Goal: Task Accomplishment & Management: Manage account settings

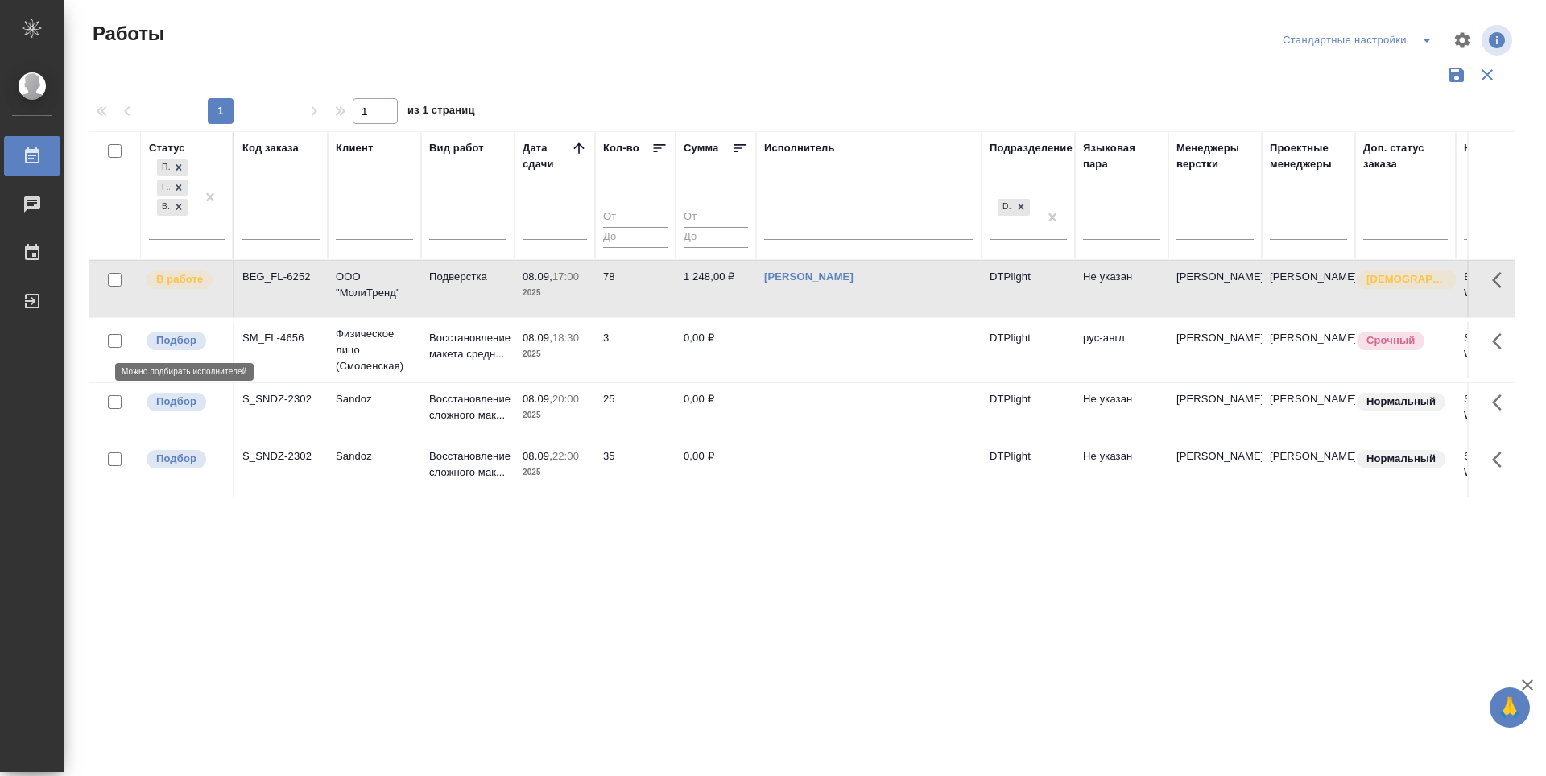
click at [180, 341] on p "Подбор" at bounding box center [176, 341] width 40 height 16
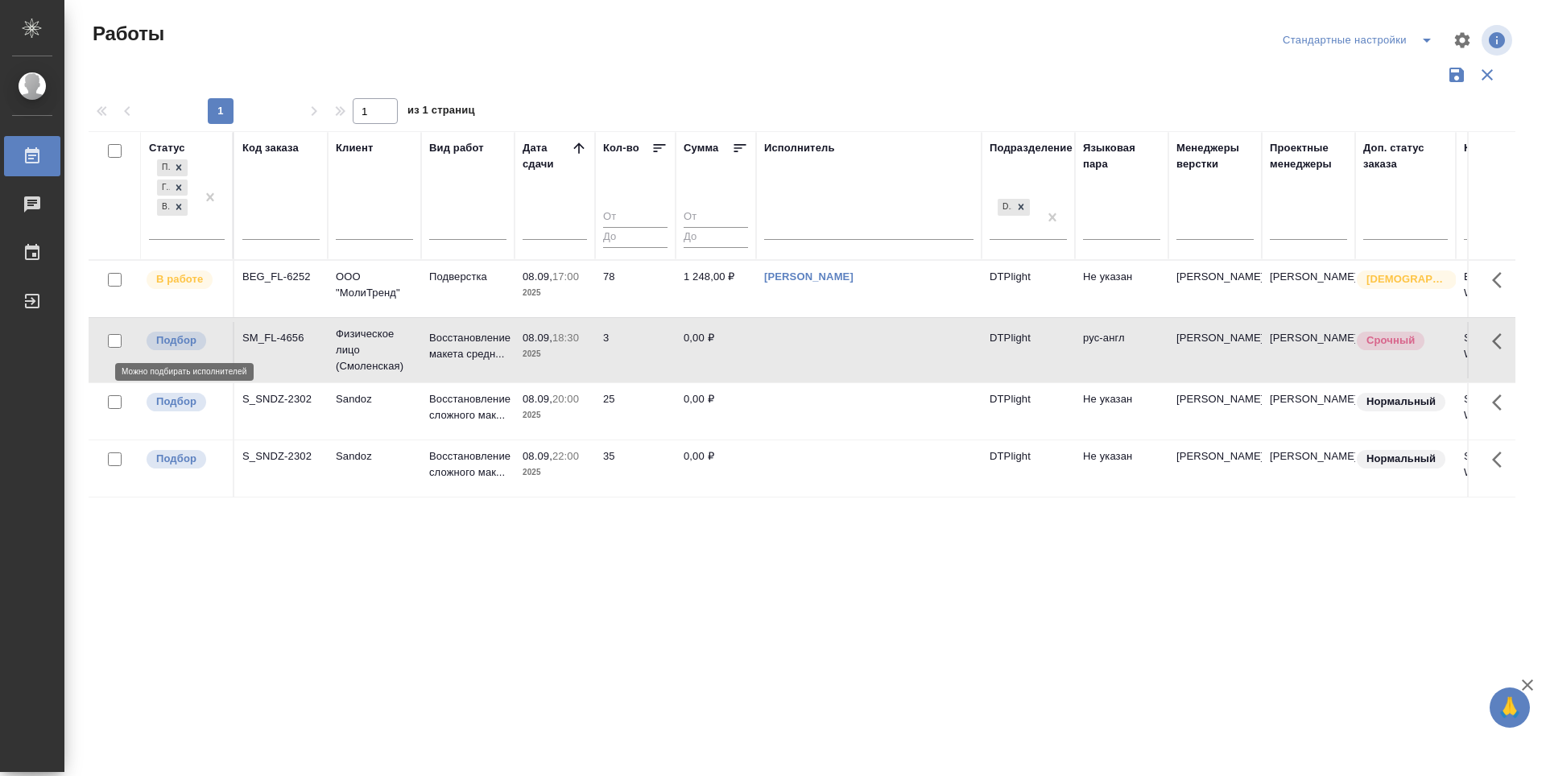
click at [180, 341] on p "Подбор" at bounding box center [176, 341] width 40 height 16
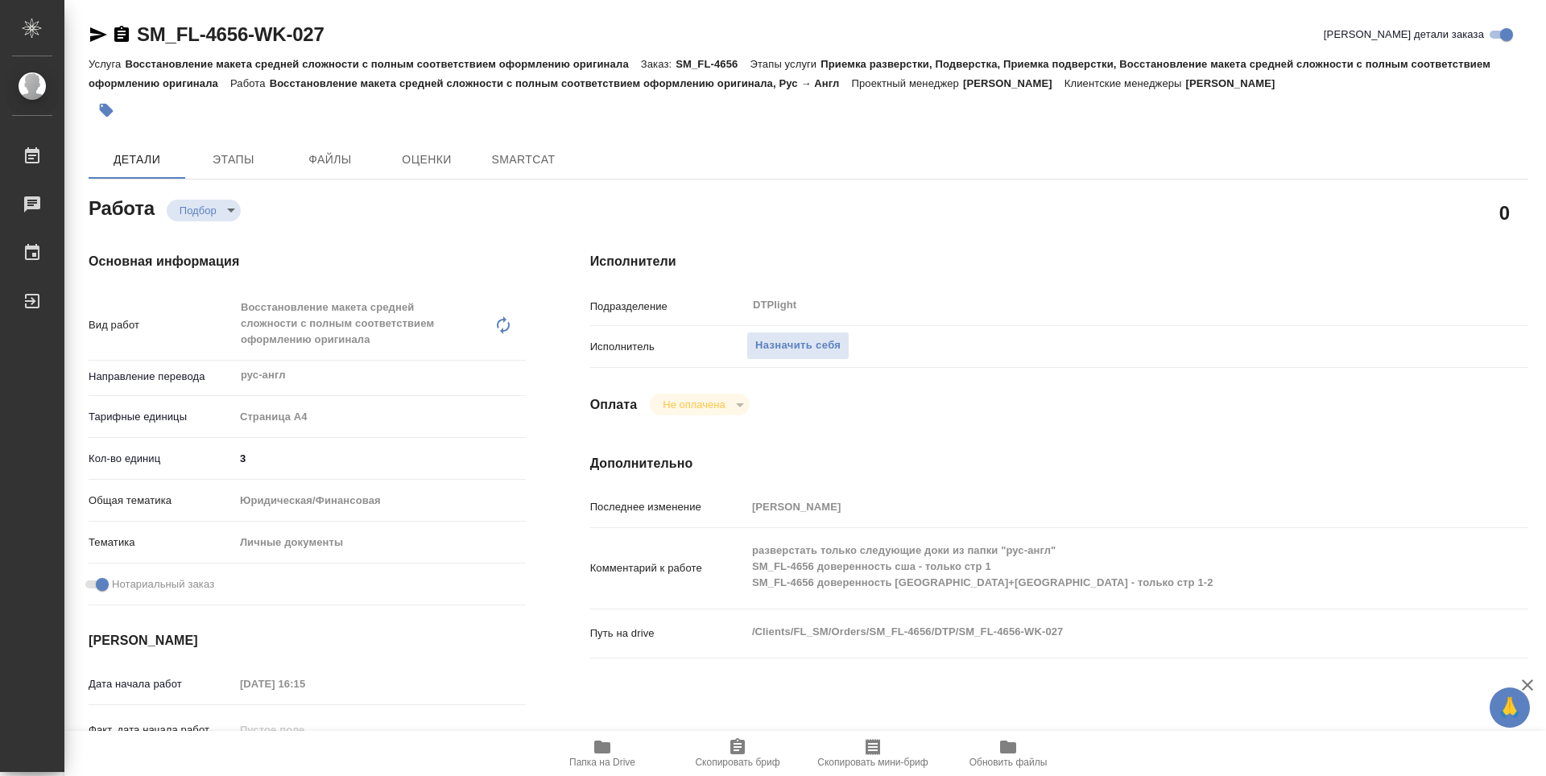
type textarea "x"
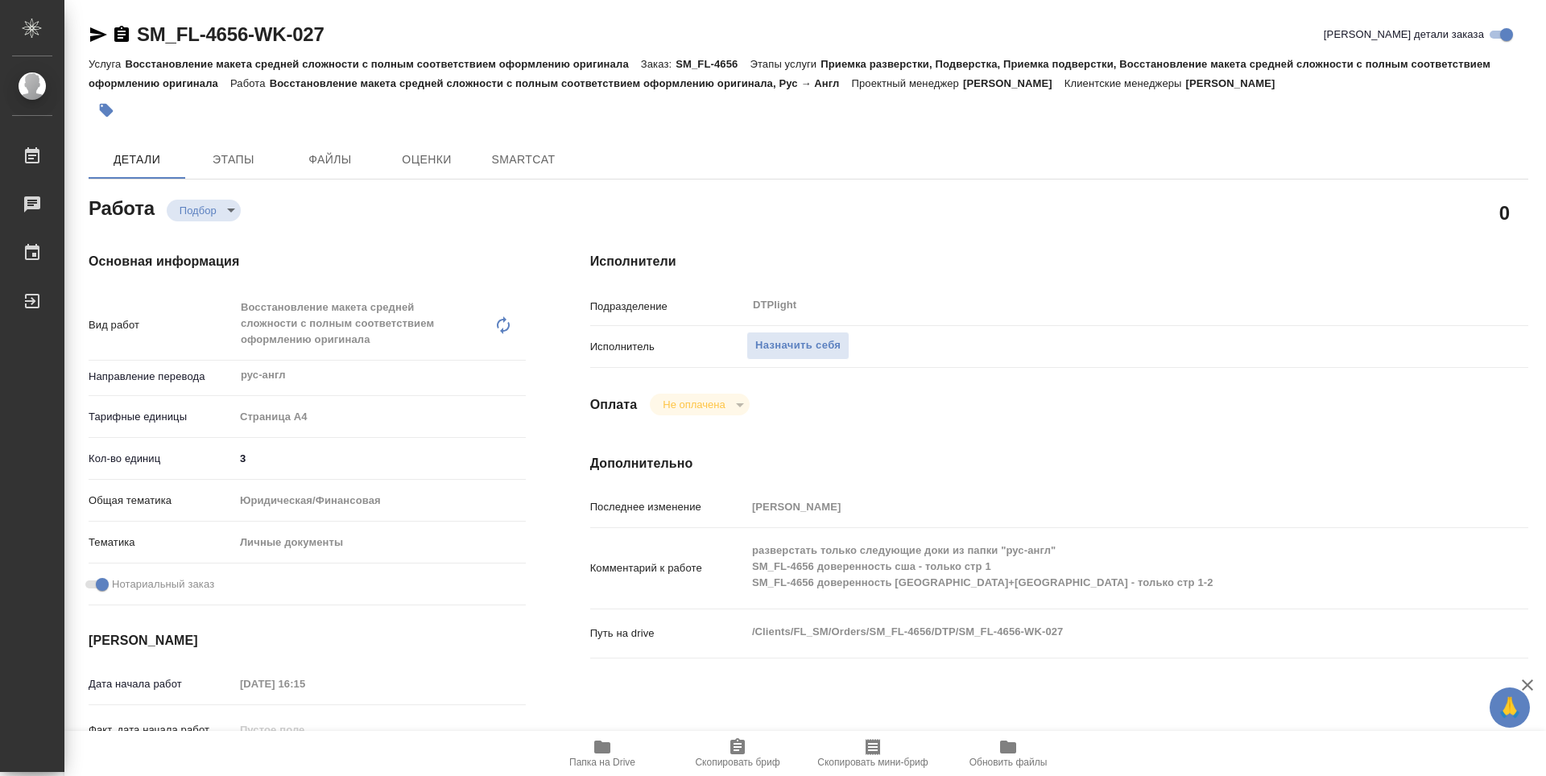
type textarea "x"
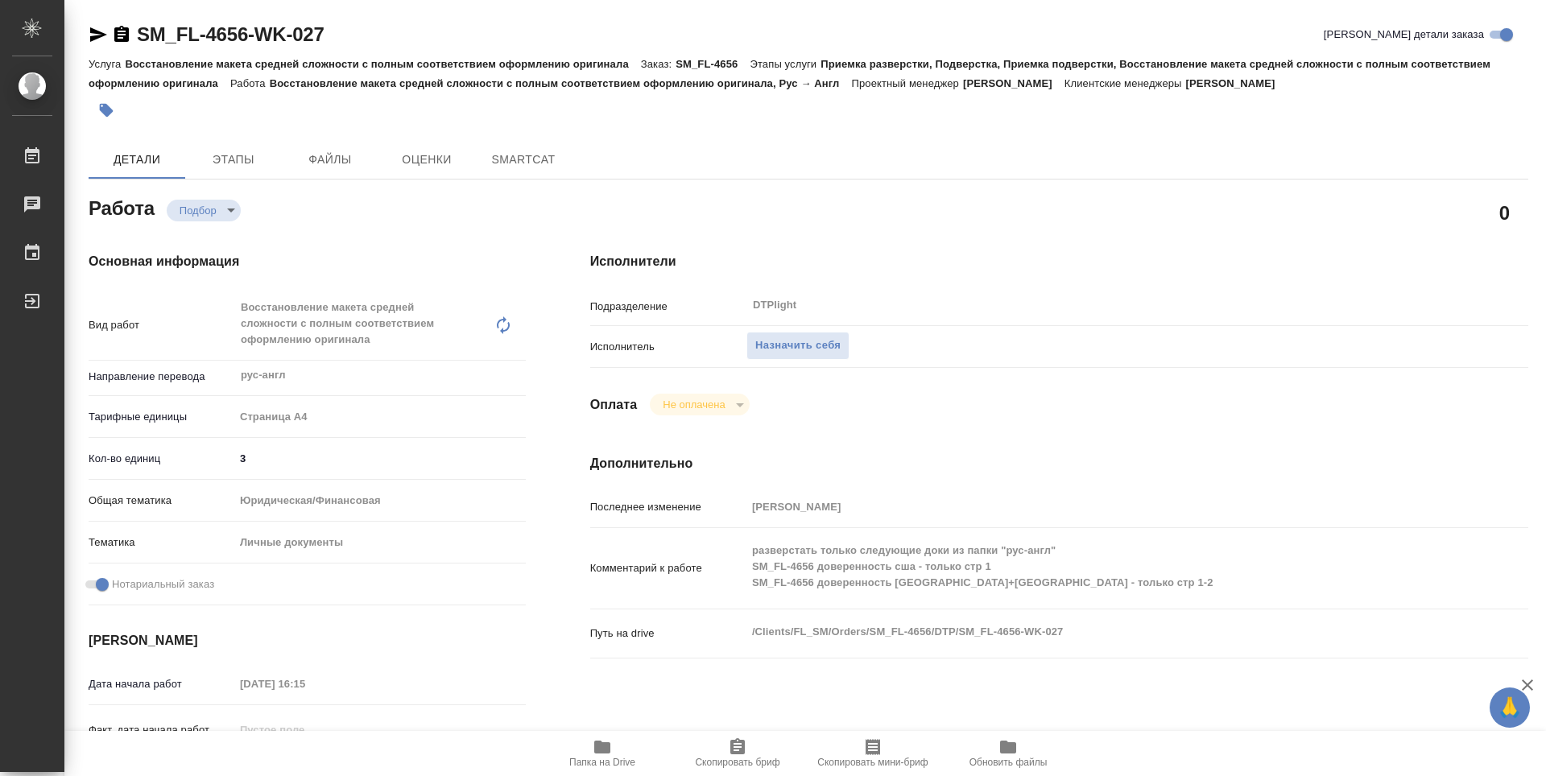
type textarea "x"
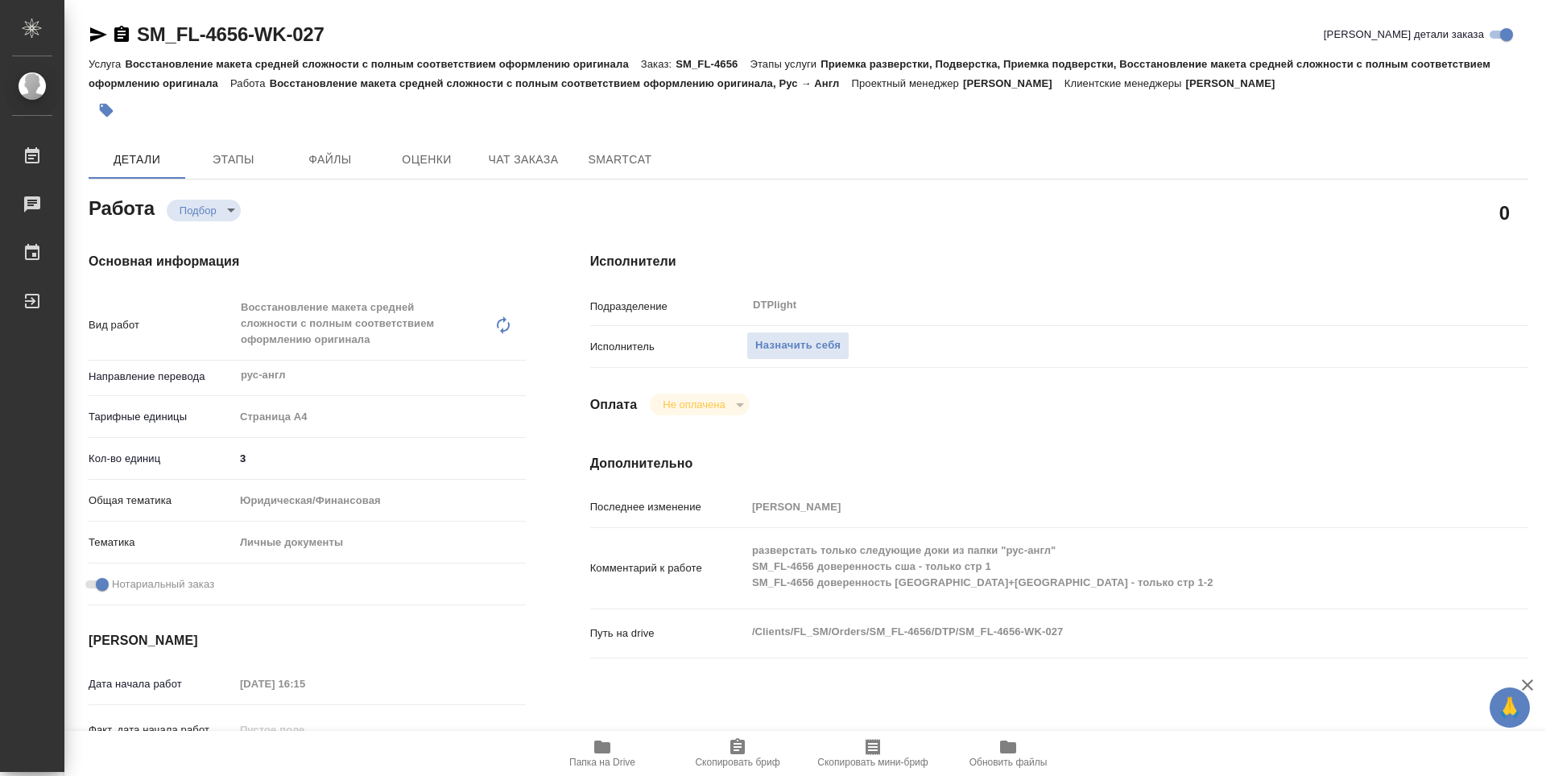
type textarea "x"
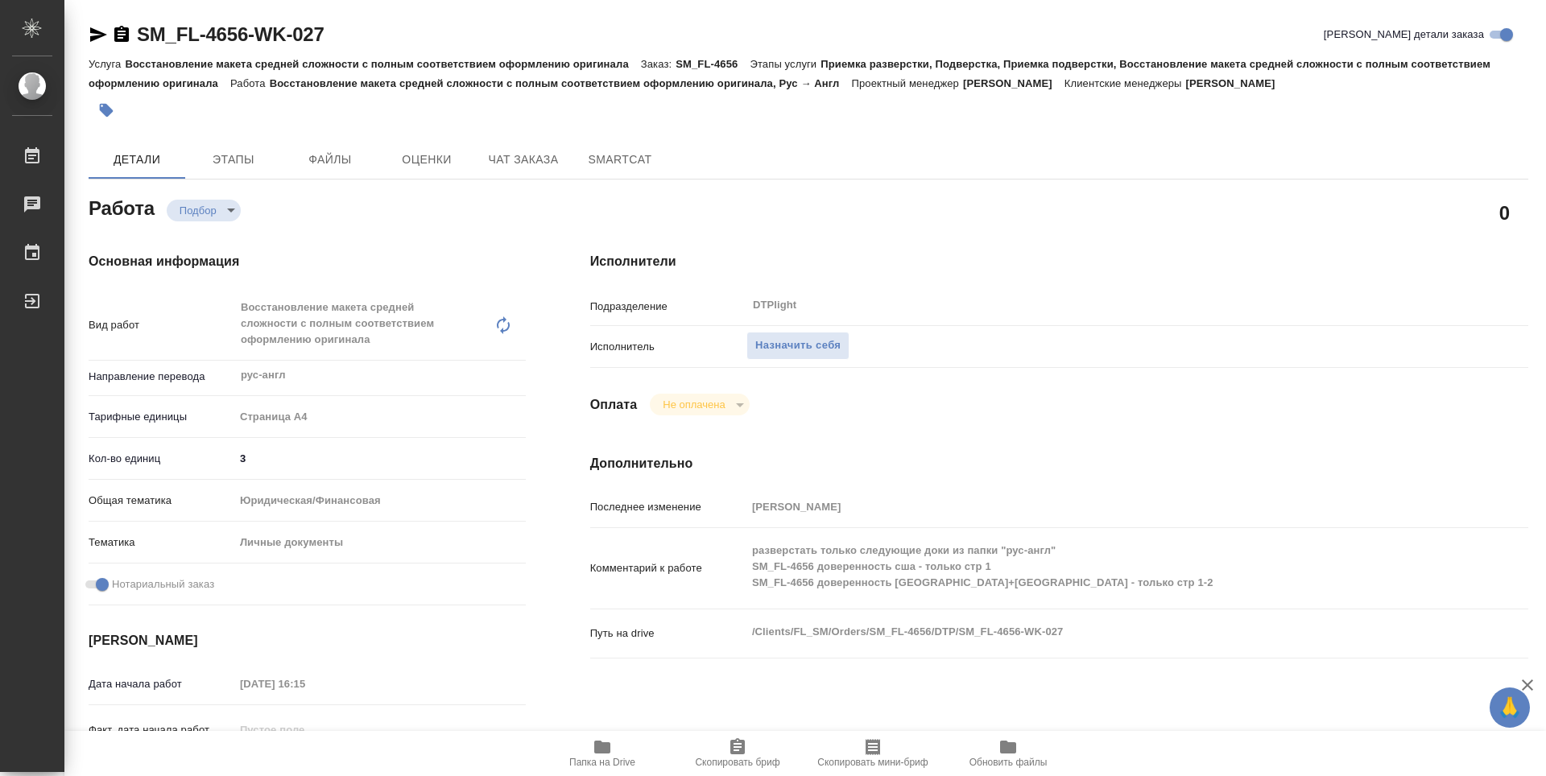
type textarea "x"
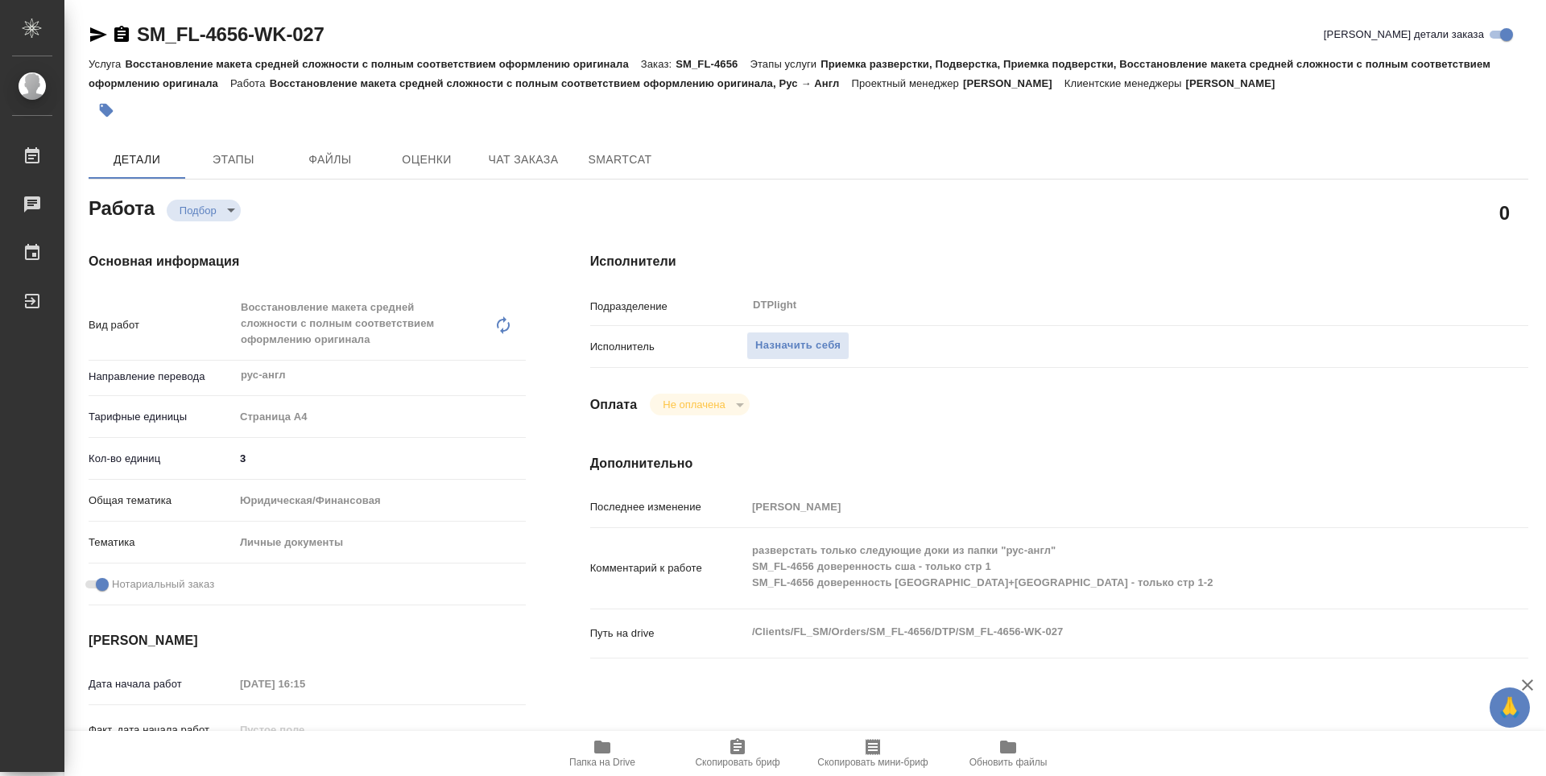
type textarea "x"
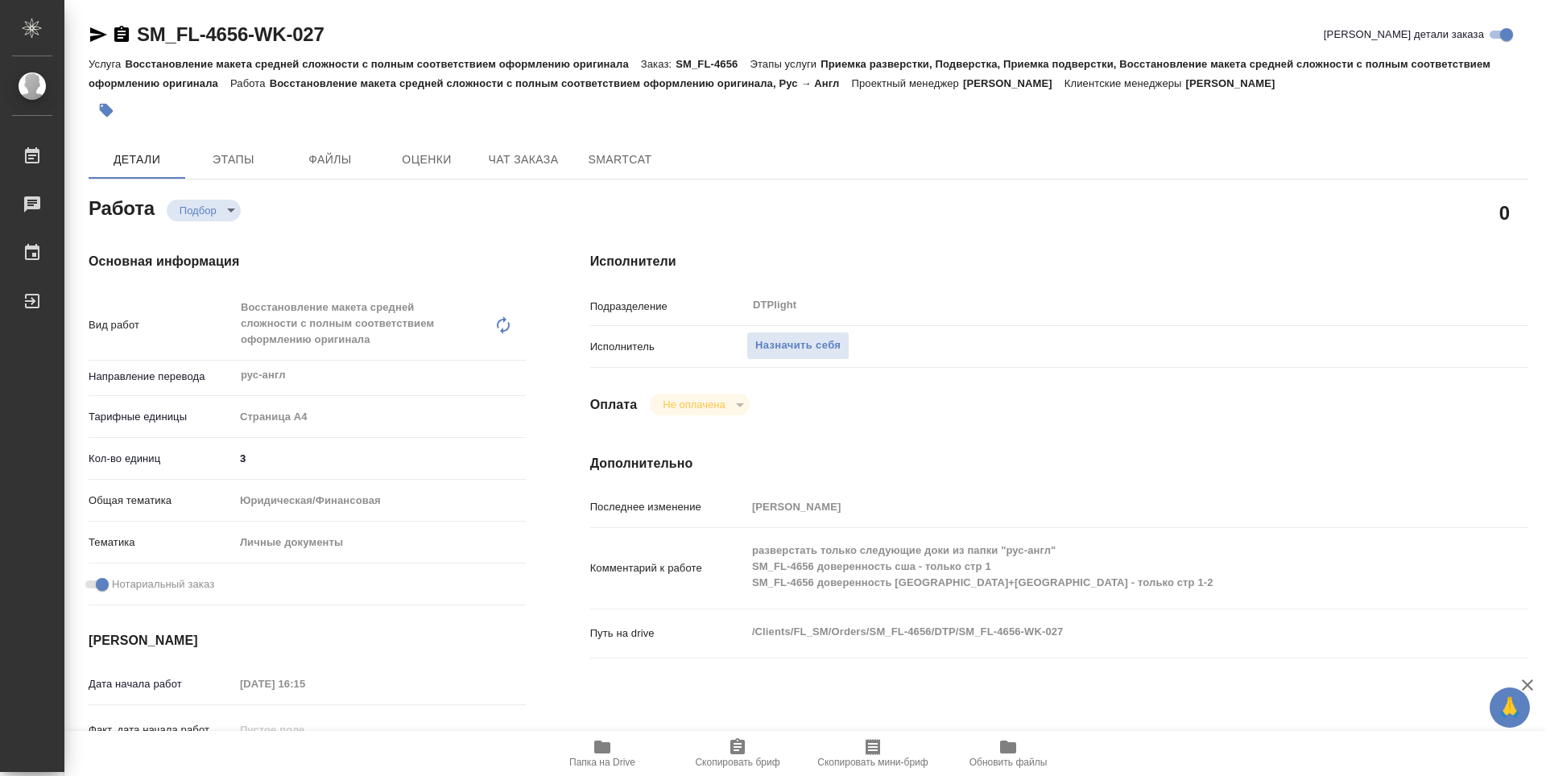
click at [605, 754] on icon "button" at bounding box center [602, 747] width 16 height 13
click at [1010, 286] on div "Исполнители Подразделение DTPlight ​ Исполнитель Назначить себя Оплата Не оплач…" at bounding box center [1059, 580] width 1002 height 720
click at [831, 347] on span "Назначить себя" at bounding box center [797, 346] width 85 height 19
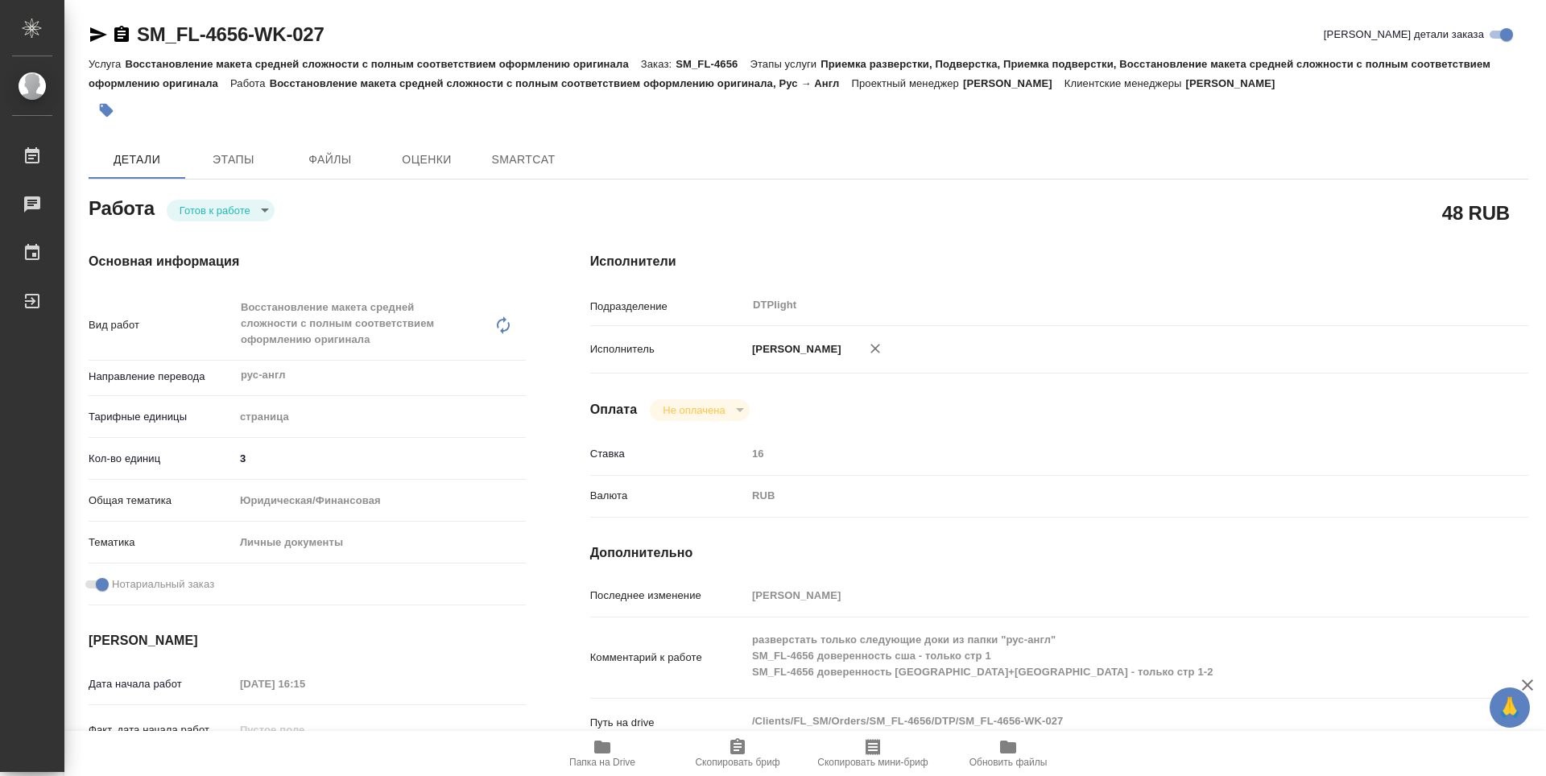
type textarea "x"
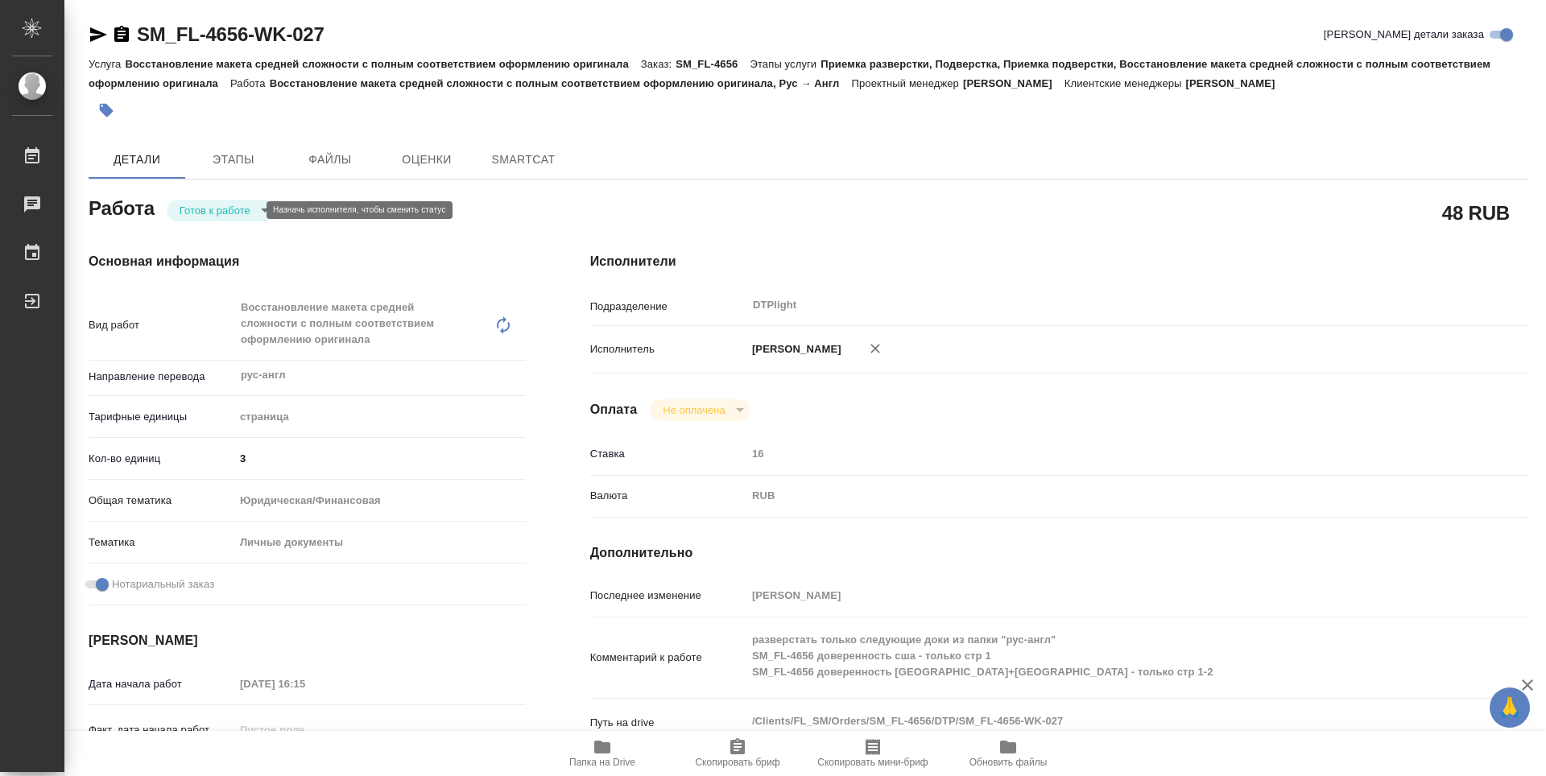
type textarea "x"
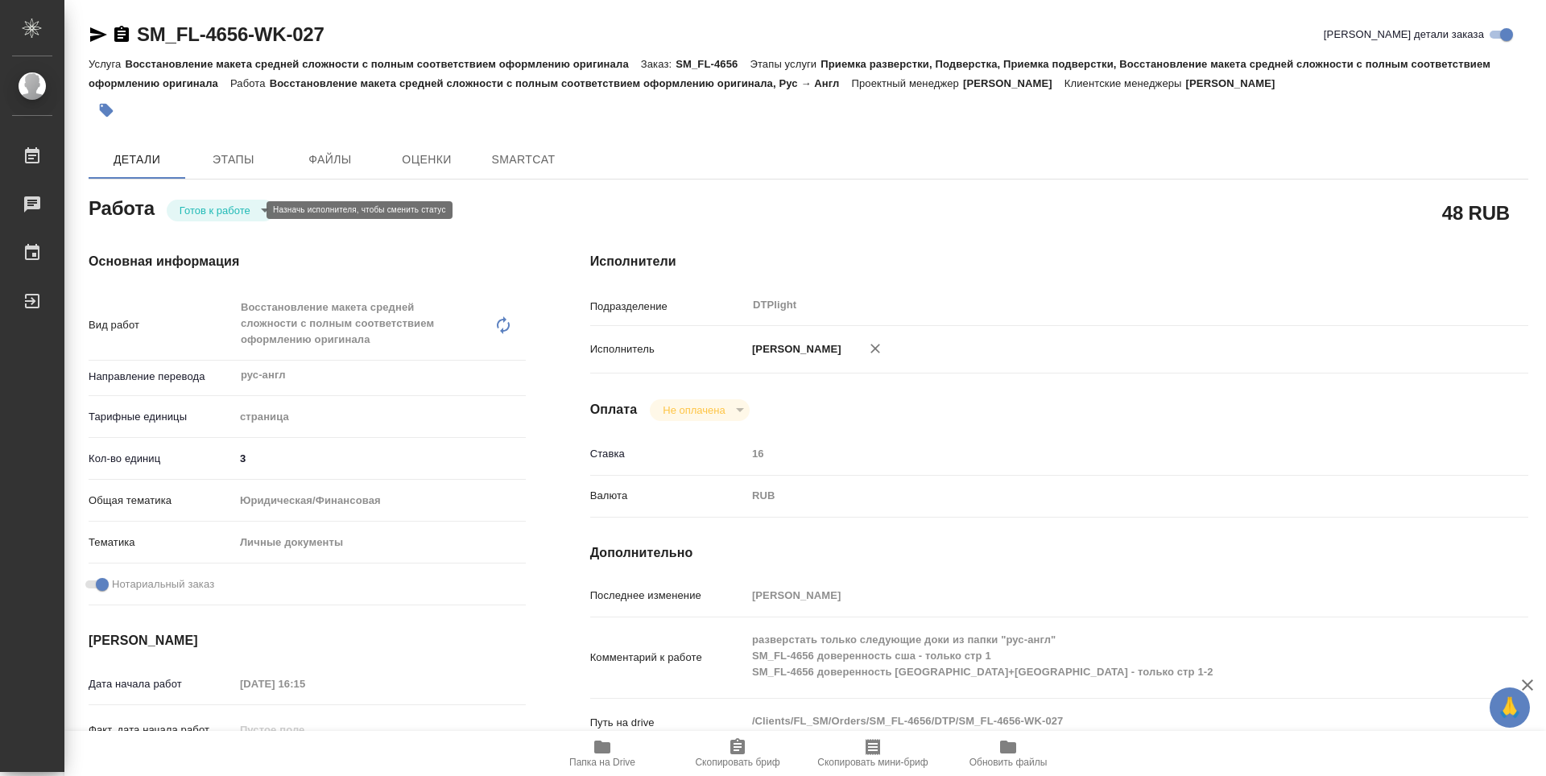
click at [228, 214] on body "🙏 .cls-1 fill:#fff; AWATERA Zubakova Viktoriya Работы Чаты График Выйти SM_FL-4…" at bounding box center [773, 388] width 1546 height 776
type textarea "x"
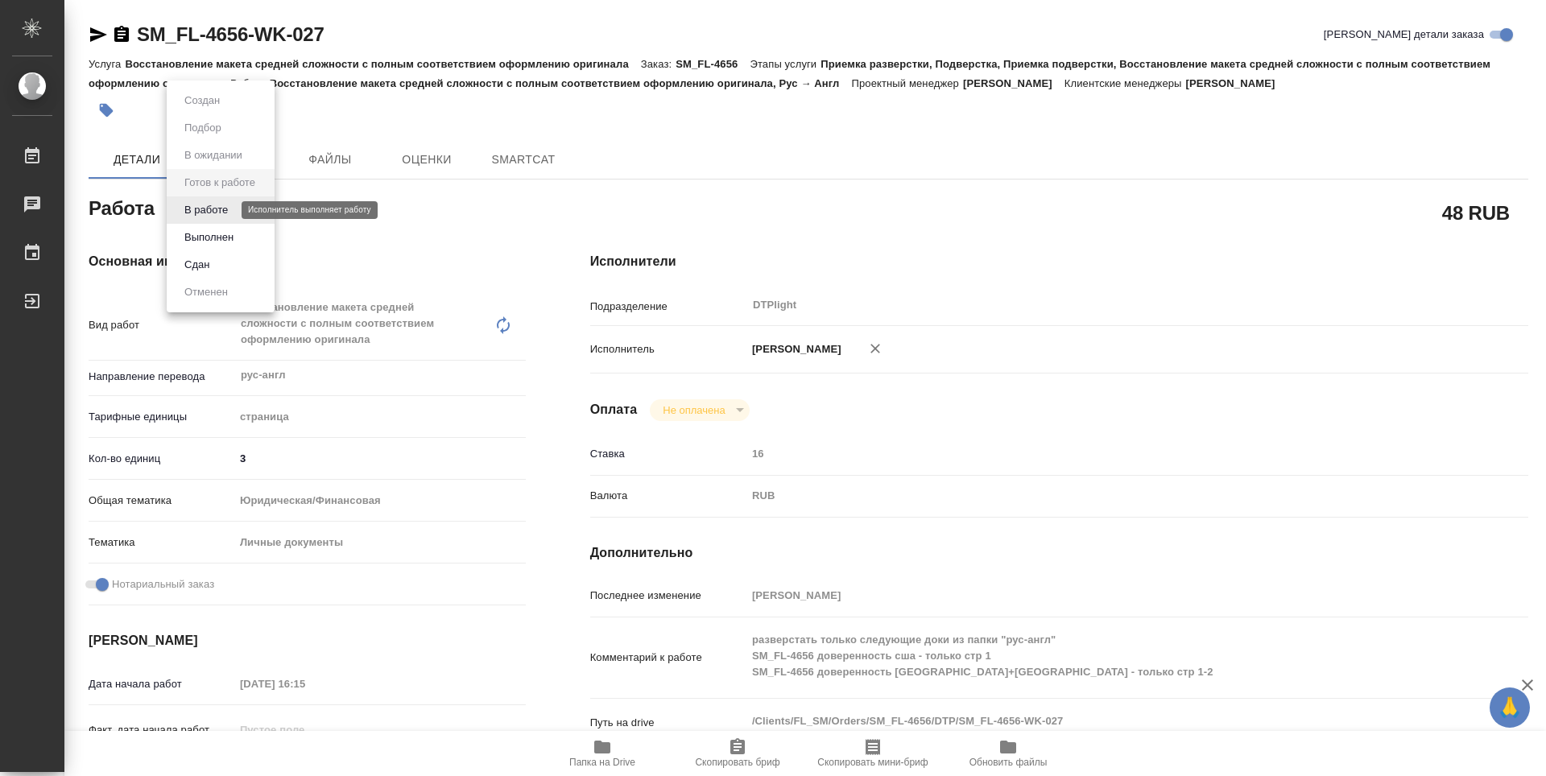
type textarea "x"
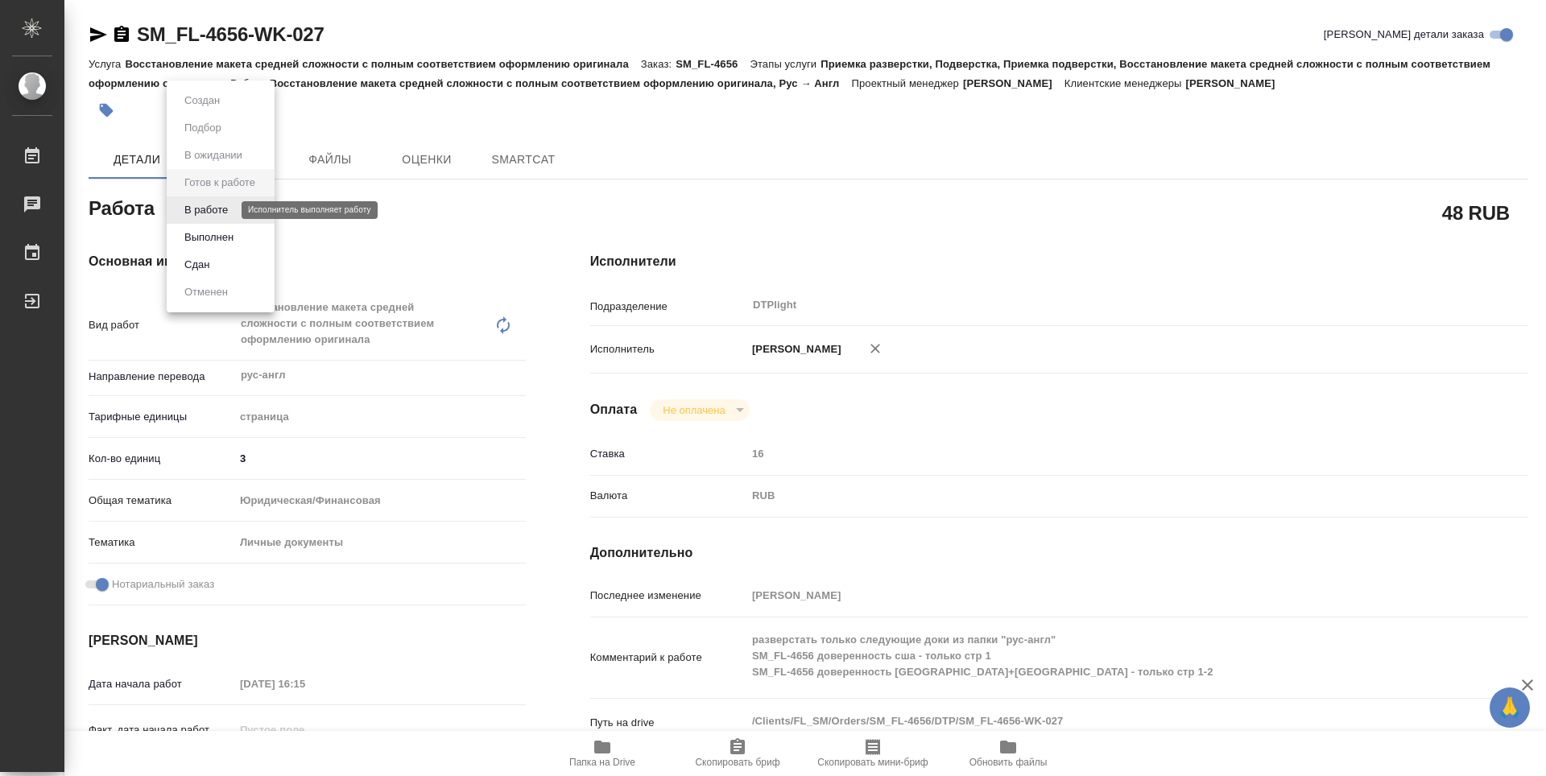
type textarea "x"
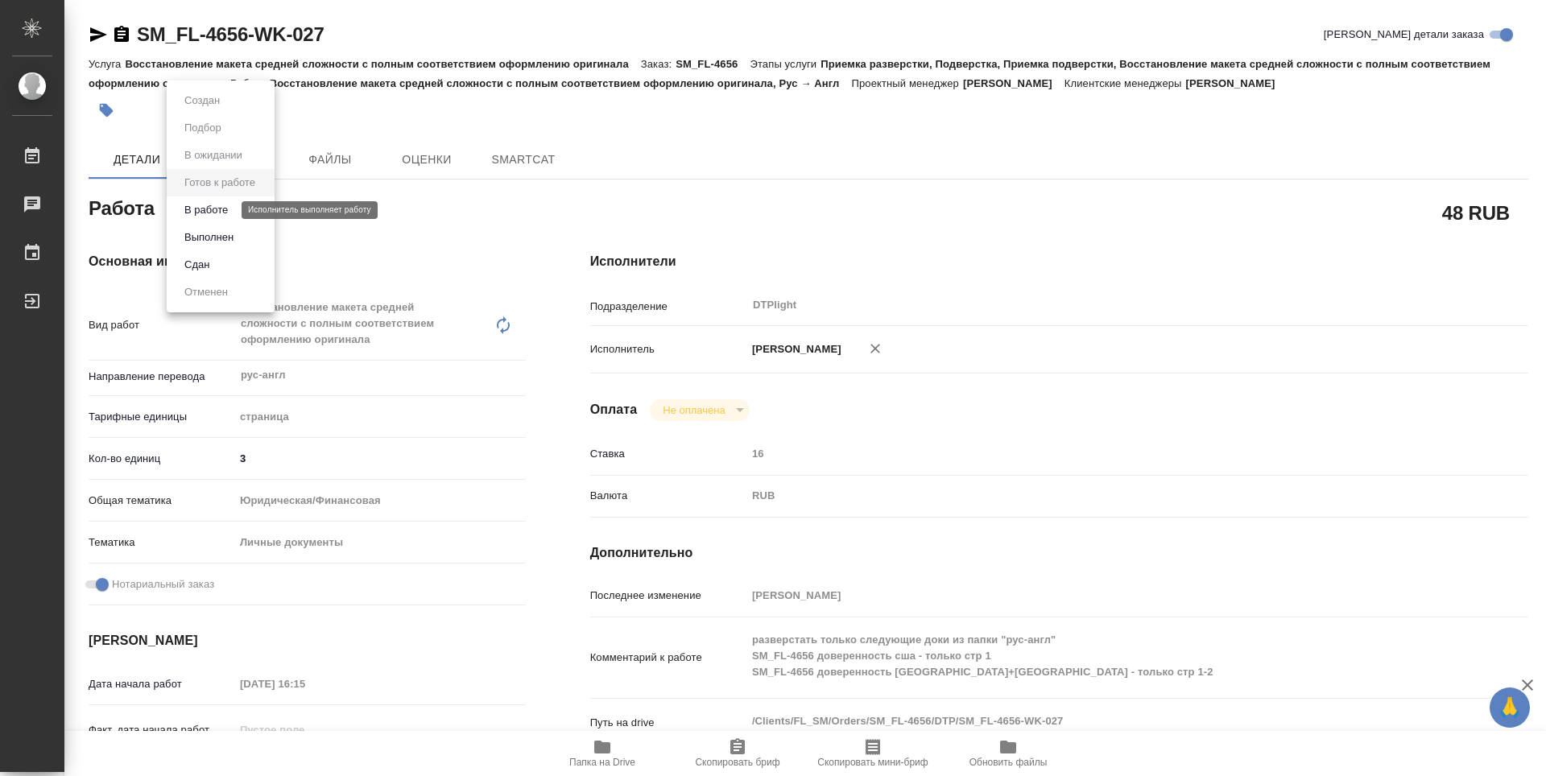
type textarea "x"
click at [221, 203] on button "В работе" at bounding box center [206, 210] width 53 height 18
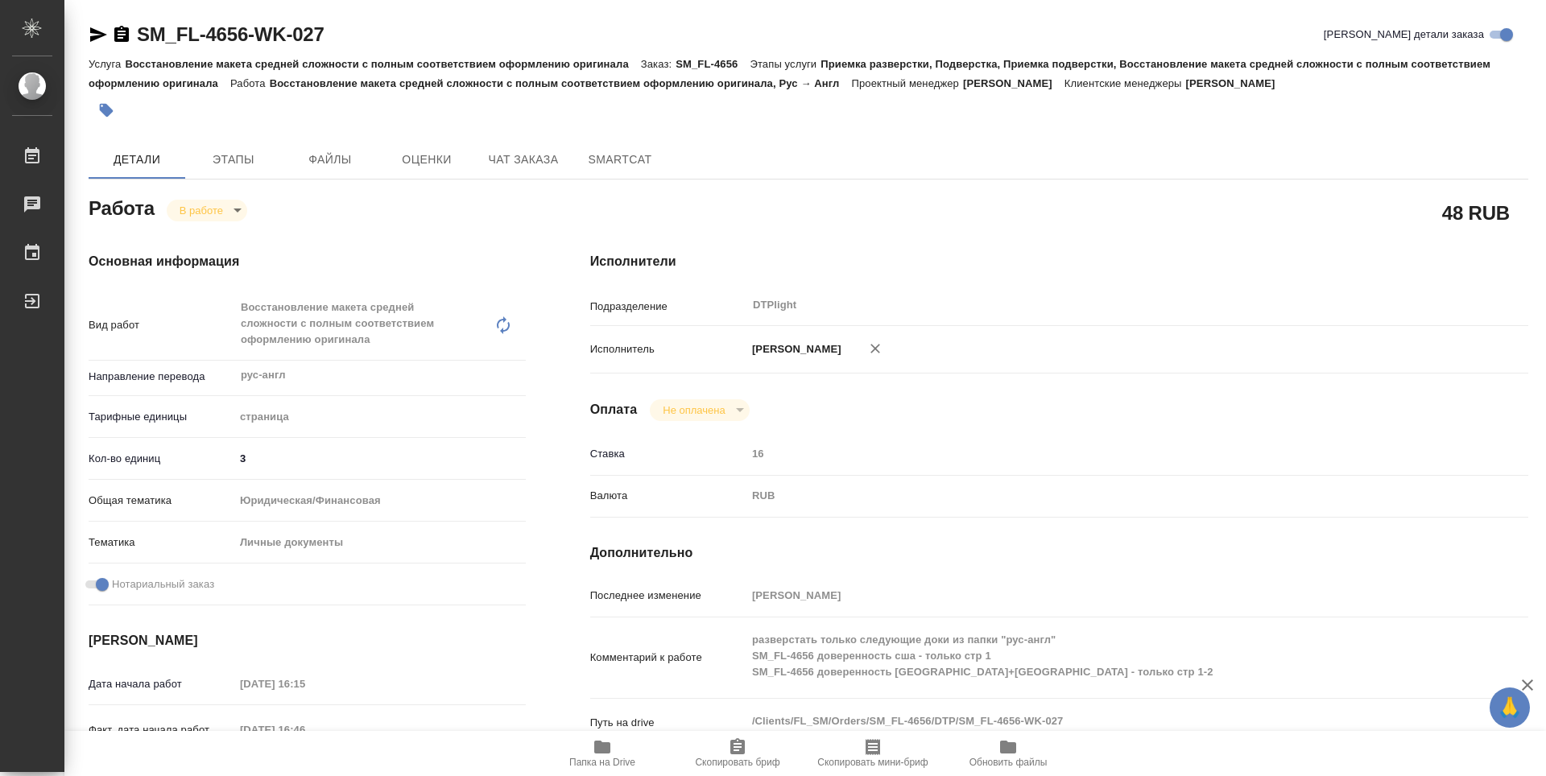
type textarea "x"
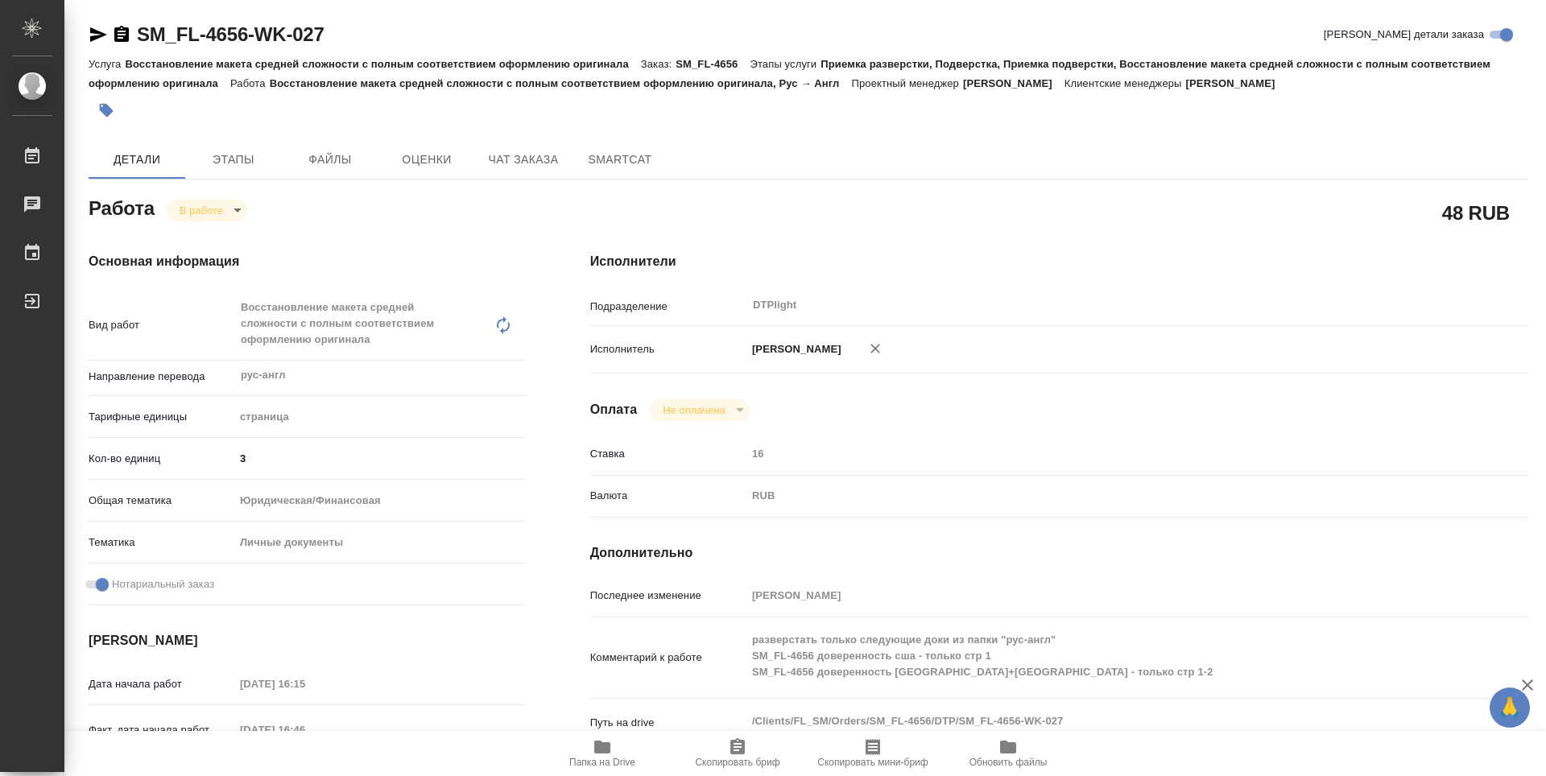
type textarea "x"
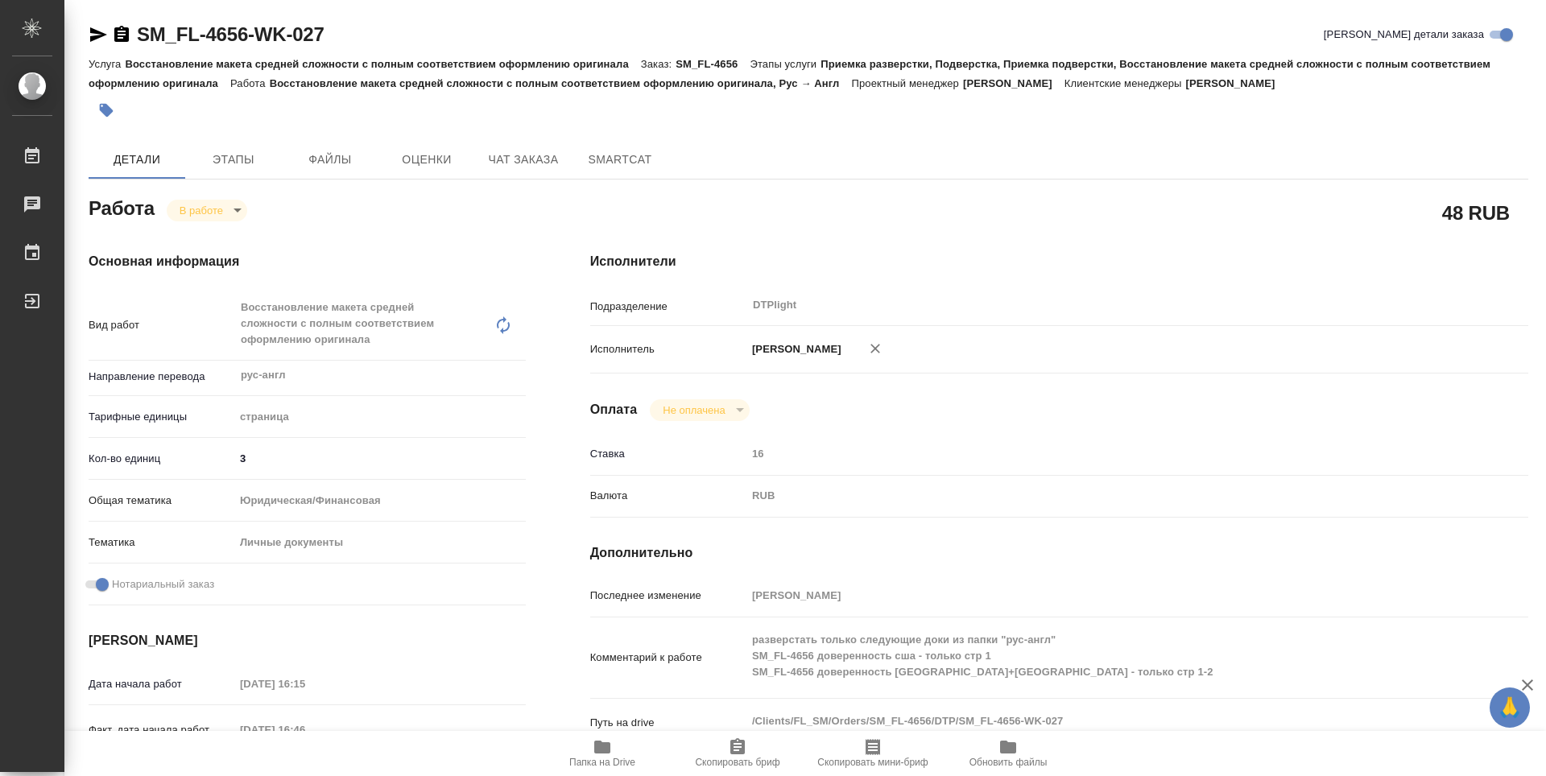
type textarea "x"
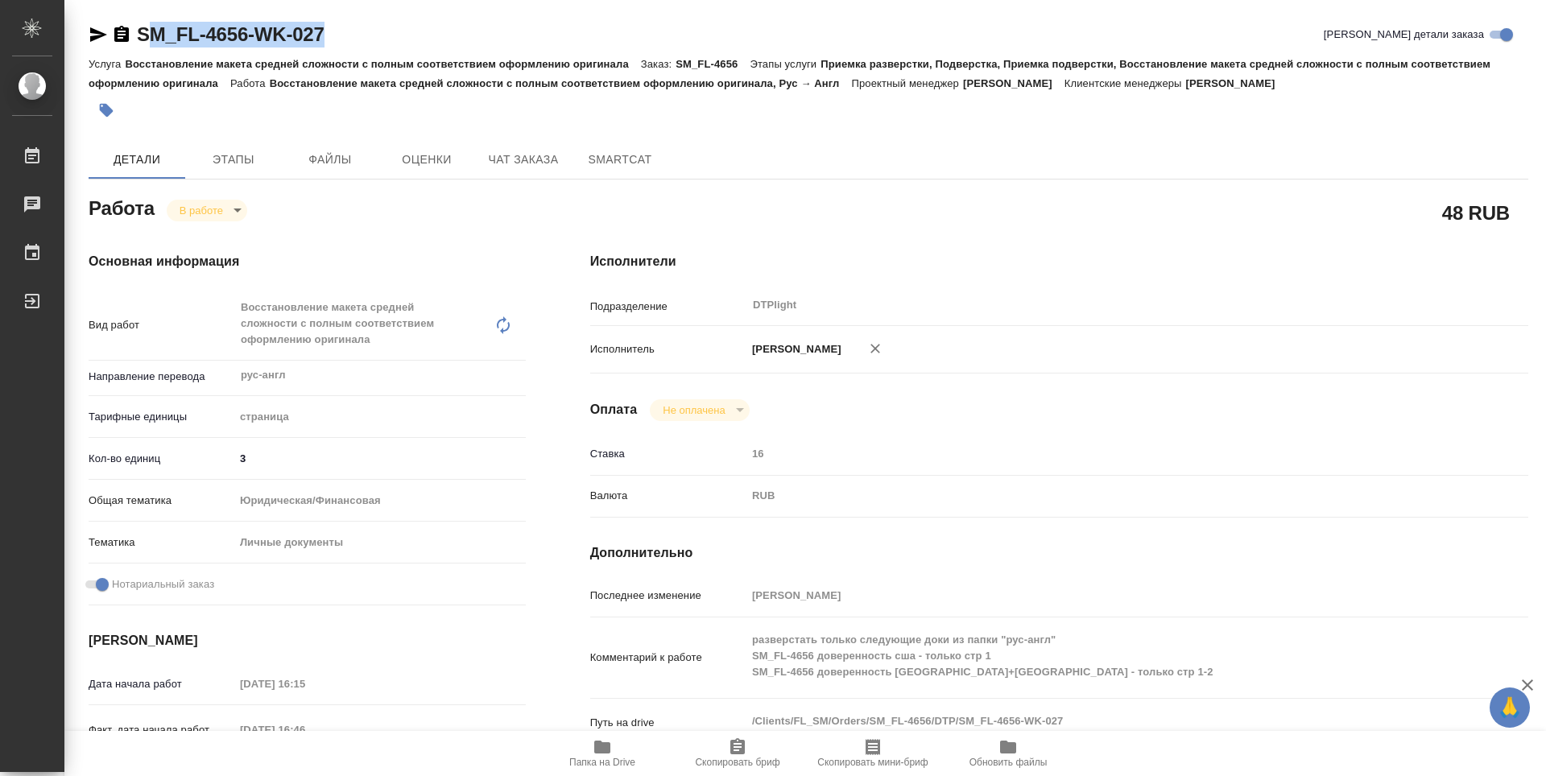
type textarea "x"
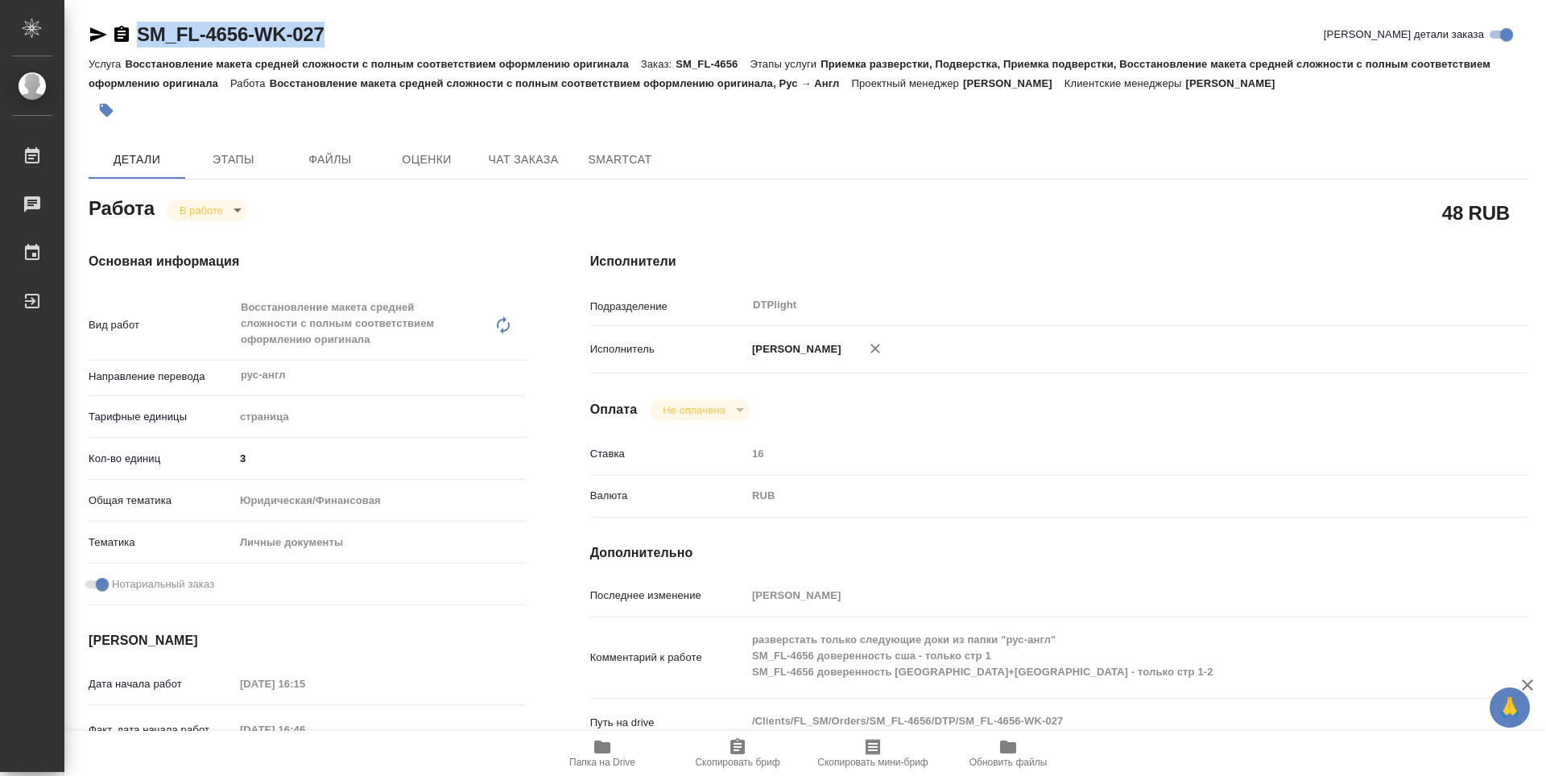
drag, startPoint x: 356, startPoint y: 32, endPoint x: 138, endPoint y: 47, distance: 217.9
click at [138, 47] on div "SM_FL-4656-WK-027 Кратко детали заказа" at bounding box center [809, 35] width 1440 height 26
copy link "SM_FL-4656-WK-027"
type textarea "x"
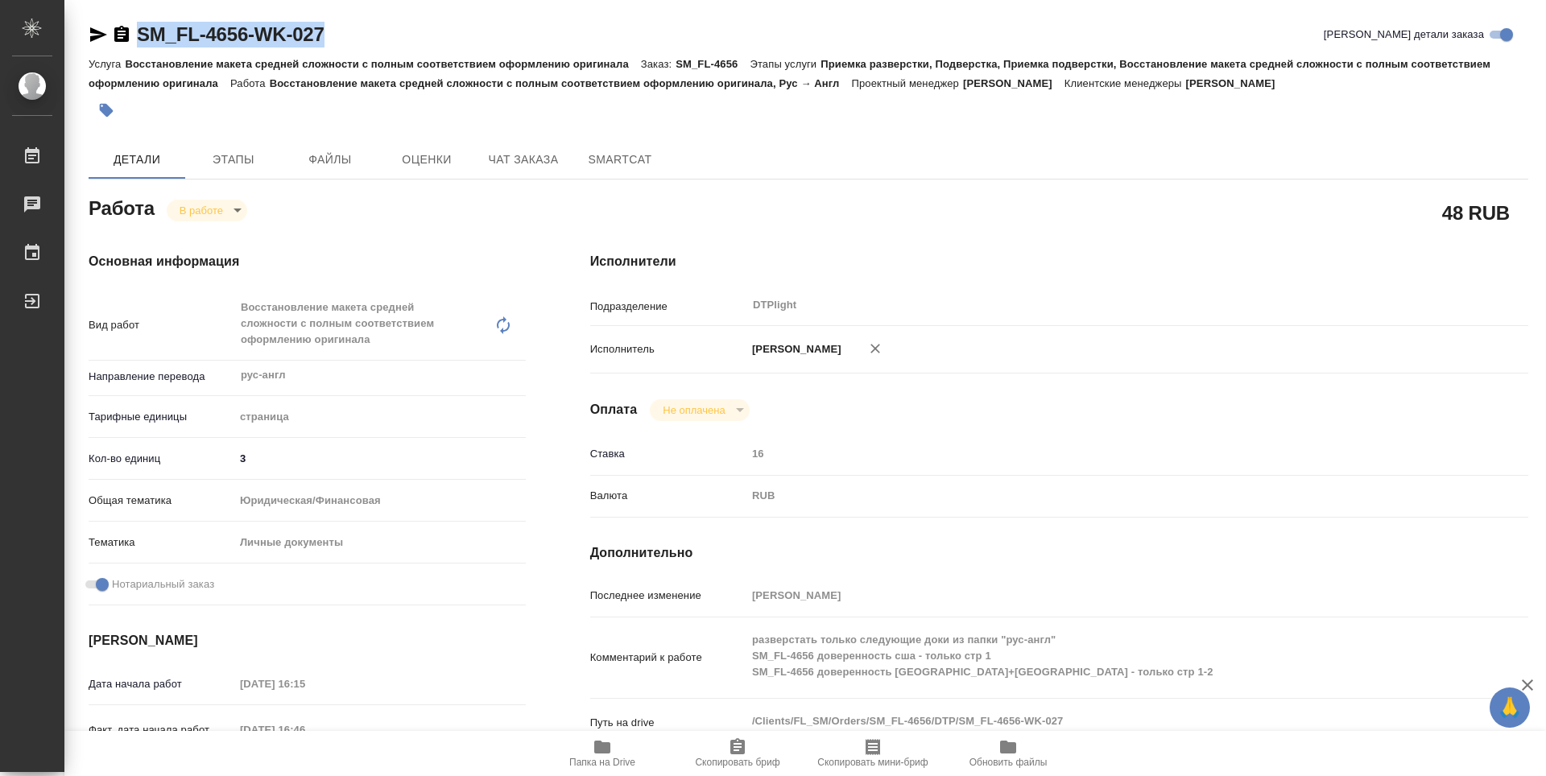
type textarea "x"
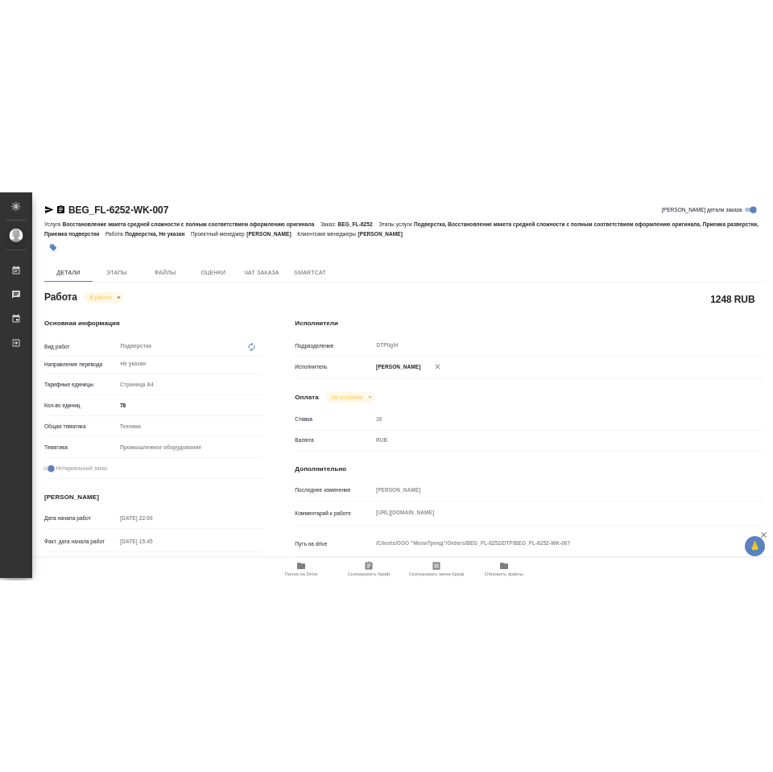
scroll to position [609, 0]
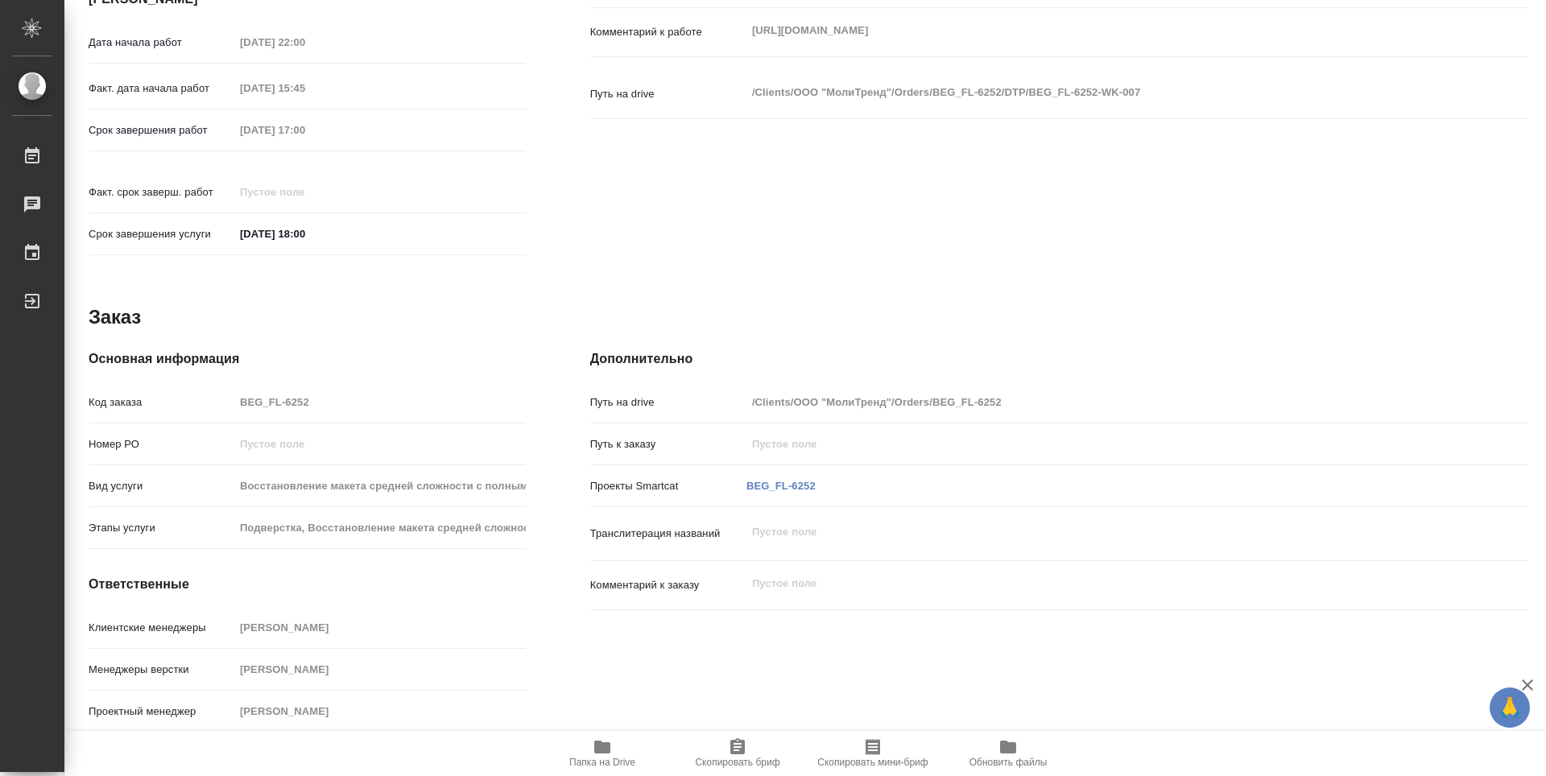
click at [617, 753] on span "Папка на Drive" at bounding box center [602, 753] width 116 height 31
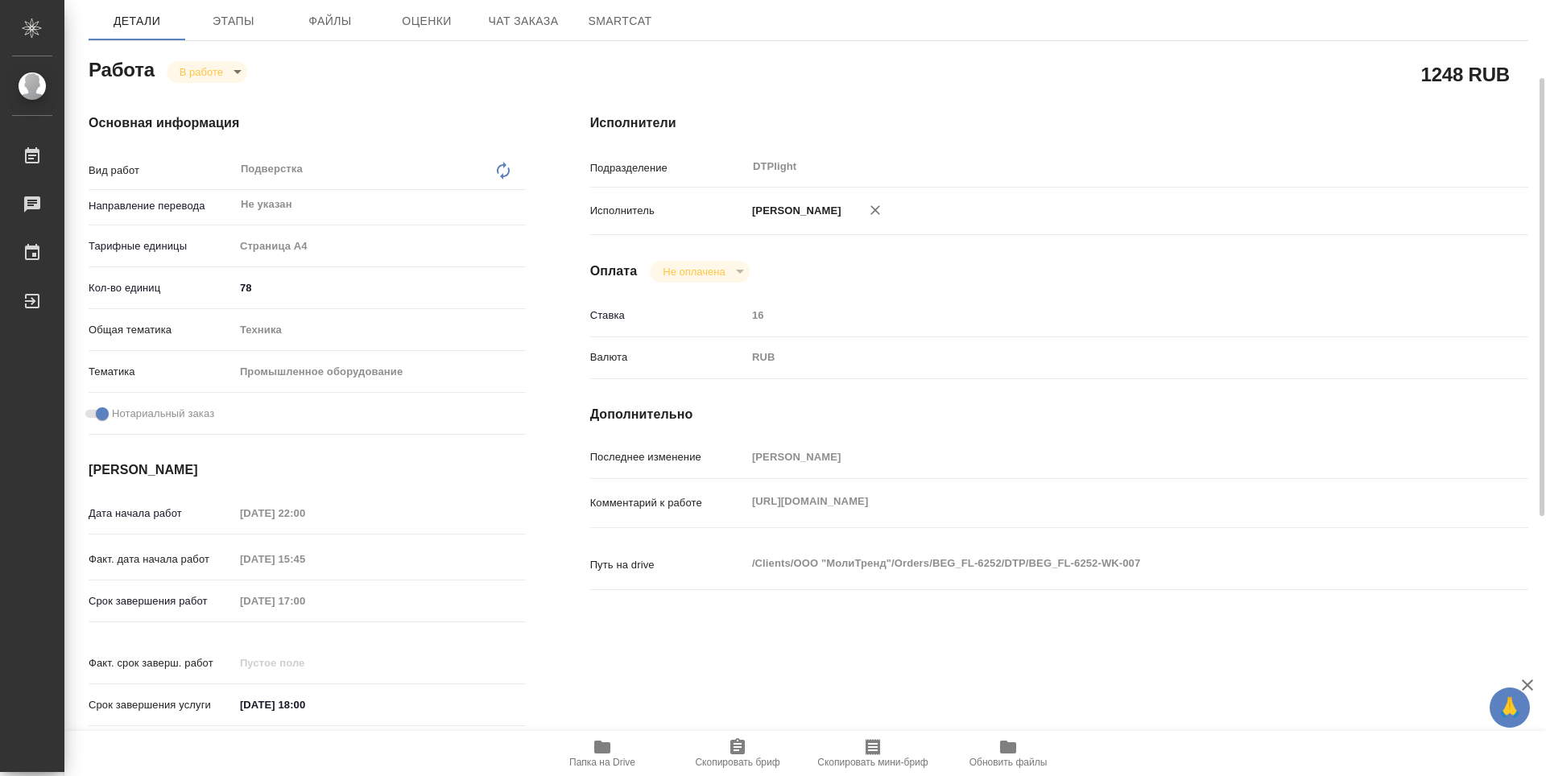
scroll to position [138, 0]
click at [212, 76] on body "🙏 .cls-1 fill:#fff; AWATERA Zubakova Viktoriya Работы 0 Чаты График Выйти BEG_F…" at bounding box center [773, 388] width 1546 height 776
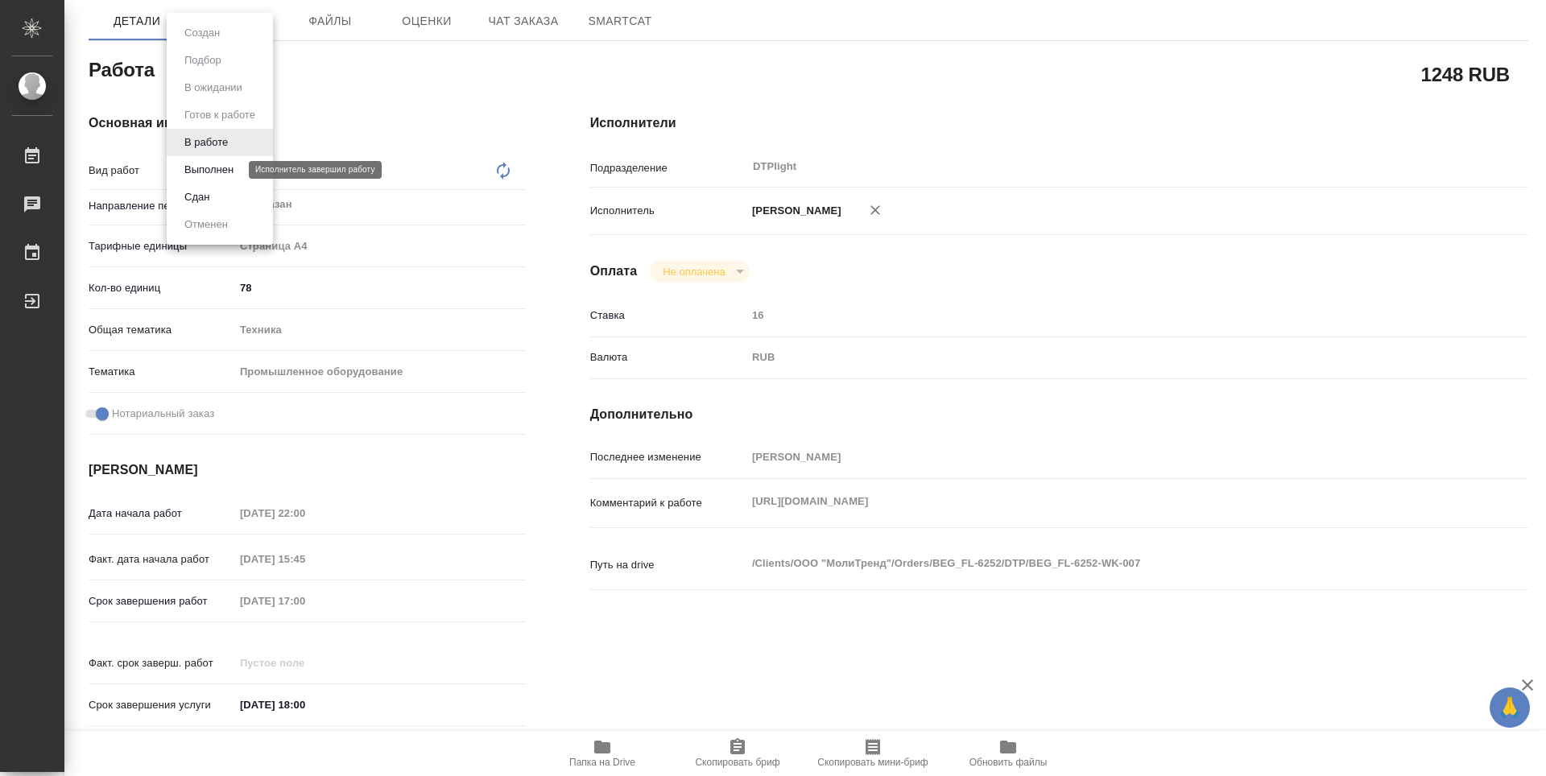
click at [226, 177] on button "Выполнен" at bounding box center [209, 170] width 59 height 18
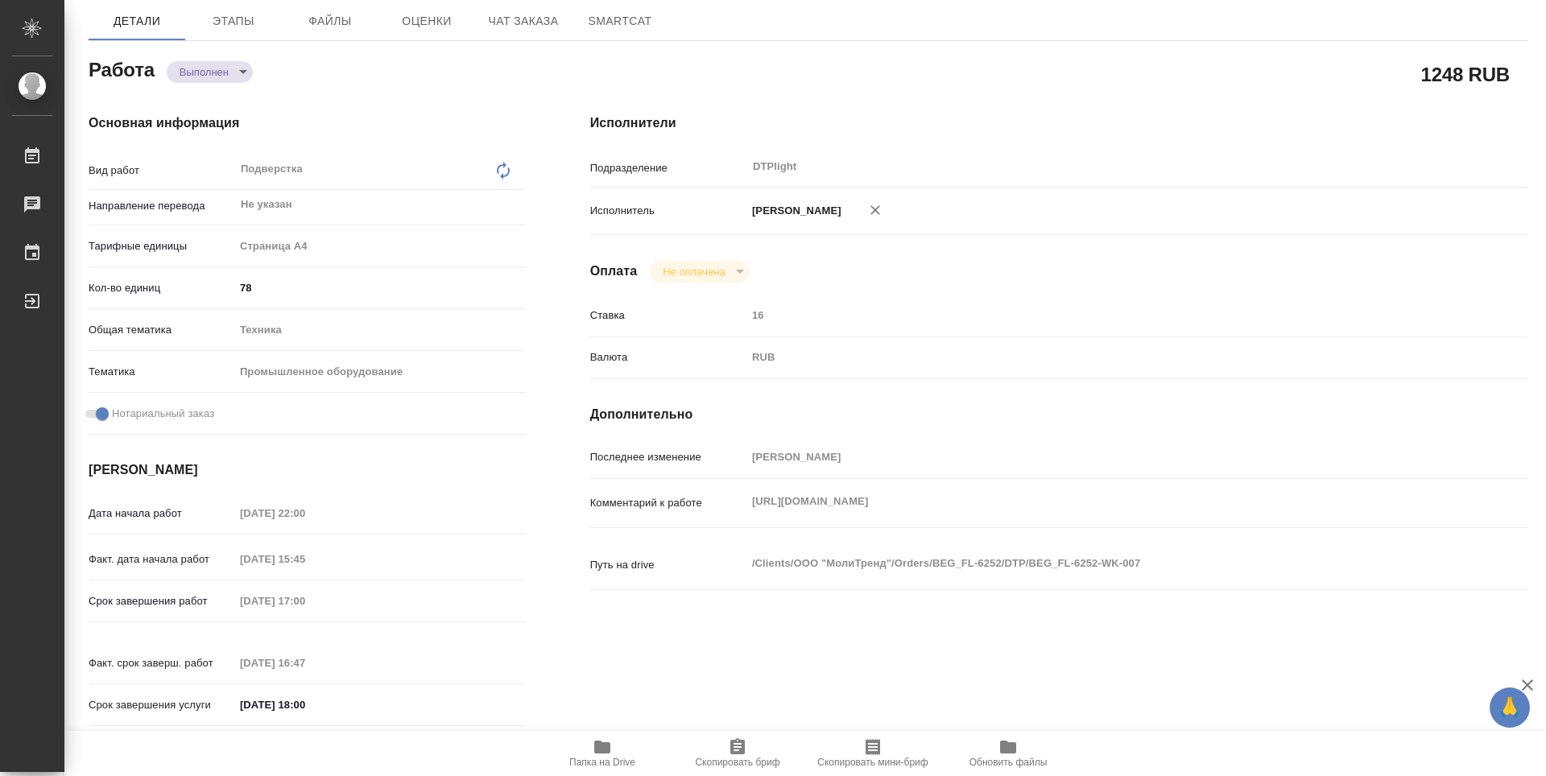
type textarea "x"
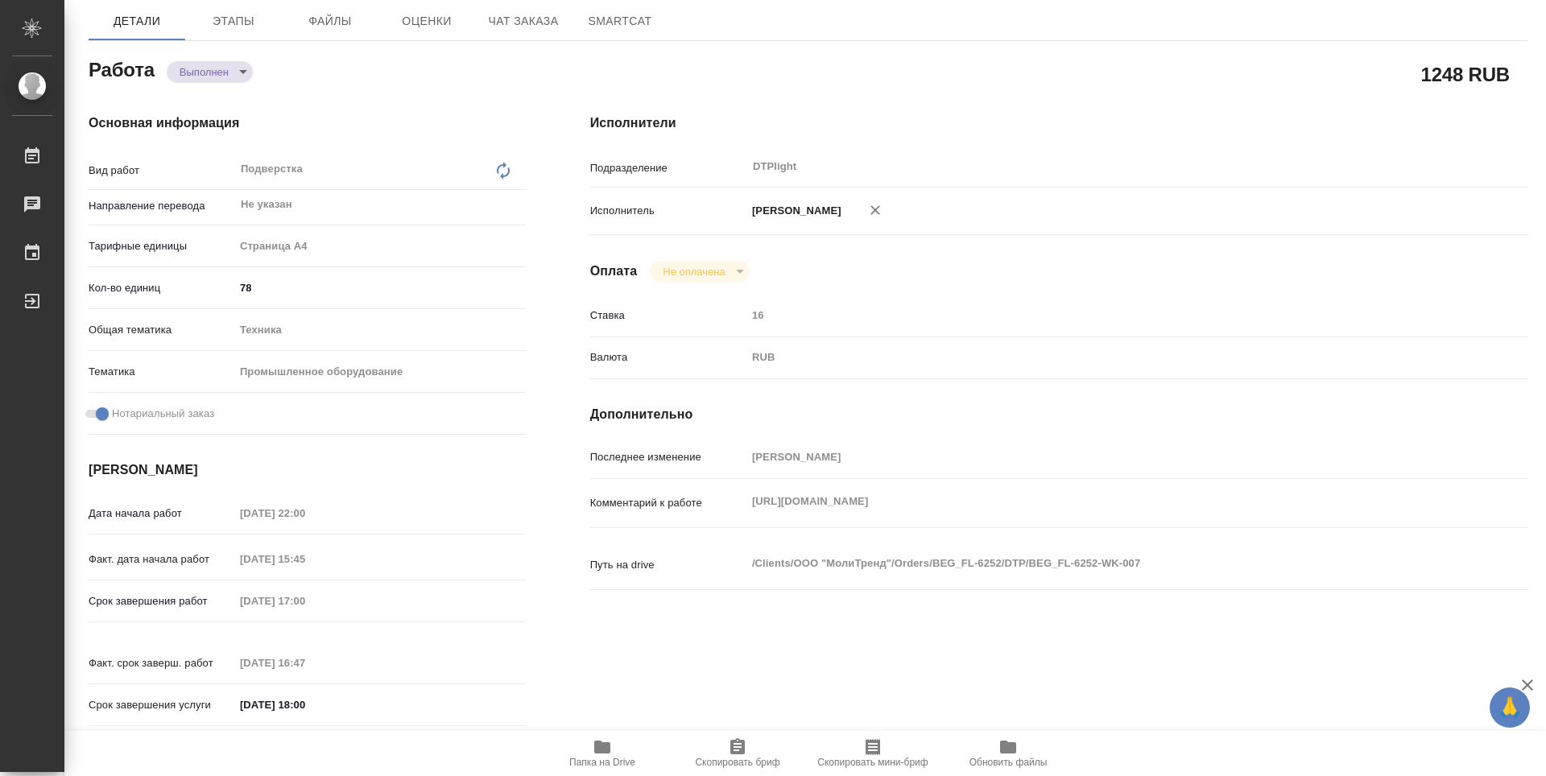
type textarea "x"
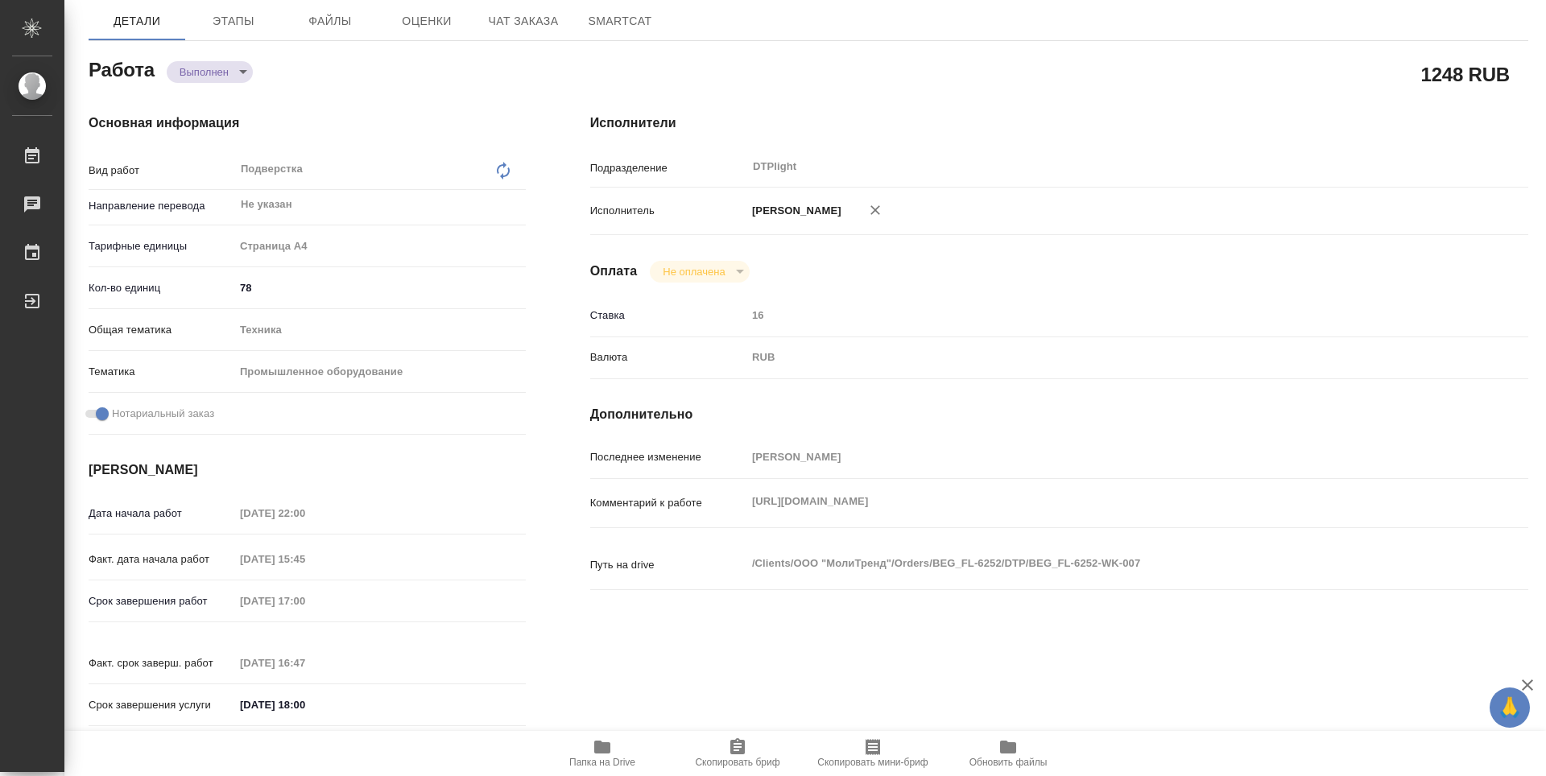
type textarea "x"
